Goal: Task Accomplishment & Management: Use online tool/utility

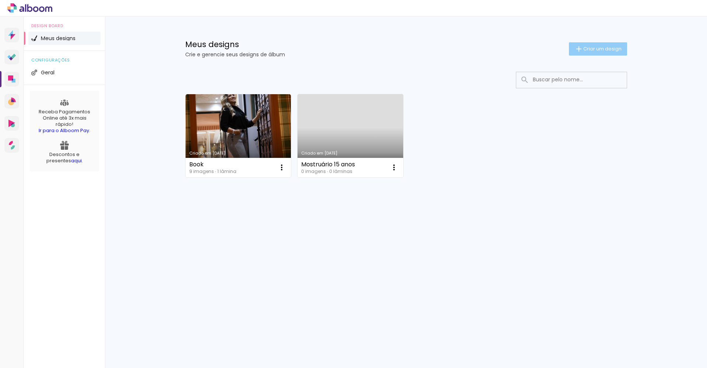
click at [576, 54] on paper-button "Criar um design" at bounding box center [598, 48] width 58 height 13
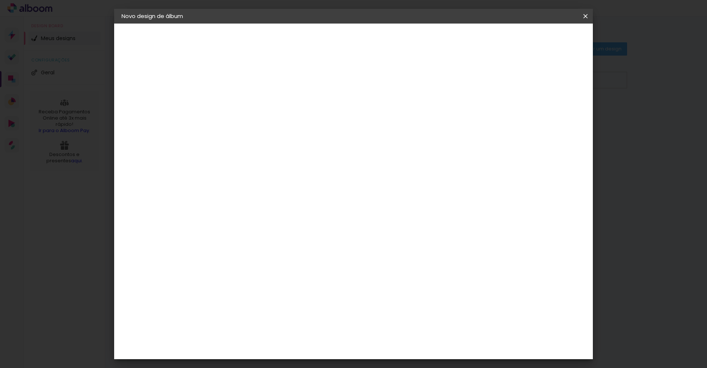
click at [0, 0] on paper-input-container "Título do álbum" at bounding box center [0, 0] width 0 height 0
type input "Aline e Danylo"
type paper-input "Aline e Danylo"
click at [0, 0] on slot "Avançar" at bounding box center [0, 0] width 0 height 0
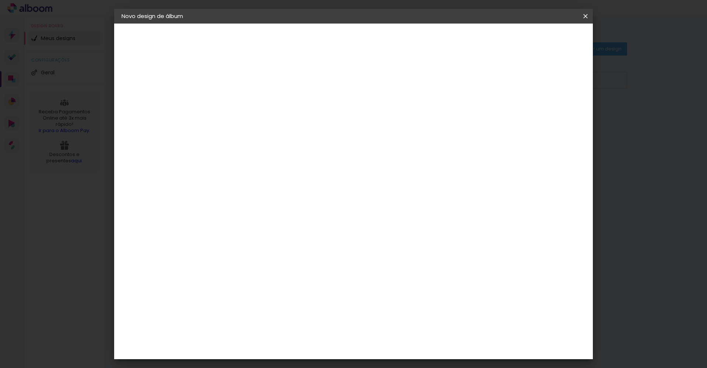
click at [0, 0] on slot "Avançar" at bounding box center [0, 0] width 0 height 0
click at [319, 269] on span "30 × 30 cm" at bounding box center [305, 276] width 27 height 15
click at [0, 0] on slot "Avançar" at bounding box center [0, 0] width 0 height 0
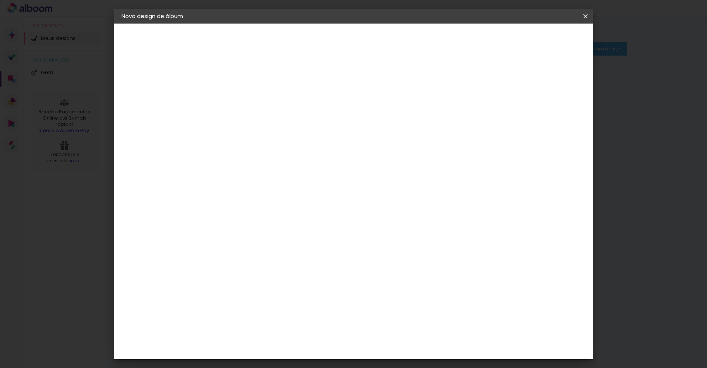
click at [545, 42] on span "Iniciar design" at bounding box center [529, 38] width 34 height 5
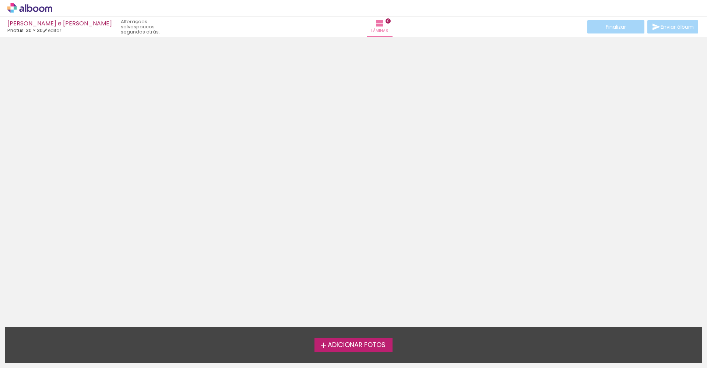
click at [369, 350] on label "Adicionar Fotos" at bounding box center [354, 345] width 78 height 14
click at [0, 0] on input "file" at bounding box center [0, 0] width 0 height 0
